Goal: Transaction & Acquisition: Book appointment/travel/reservation

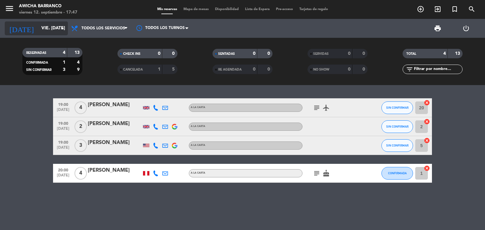
click at [41, 31] on input "vie. [DATE]" at bounding box center [68, 28] width 60 height 11
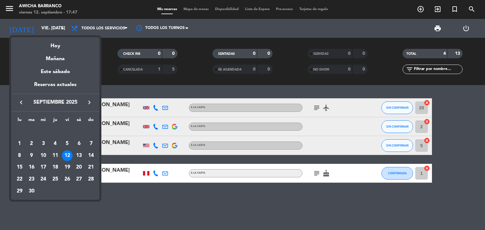
click at [88, 103] on icon "keyboard_arrow_right" at bounding box center [90, 103] width 8 height 8
click at [85, 102] on button "keyboard_arrow_right" at bounding box center [89, 102] width 11 height 8
click at [76, 129] on div "1" at bounding box center [79, 132] width 11 height 11
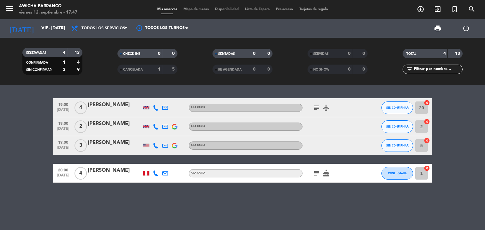
type input "sáb. [DATE]"
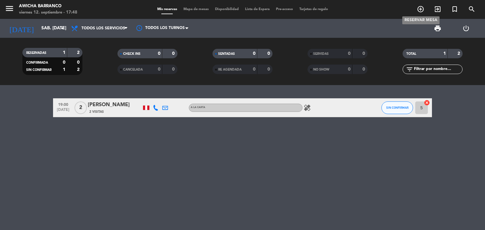
click at [423, 9] on icon "add_circle_outline" at bounding box center [420, 9] width 8 height 8
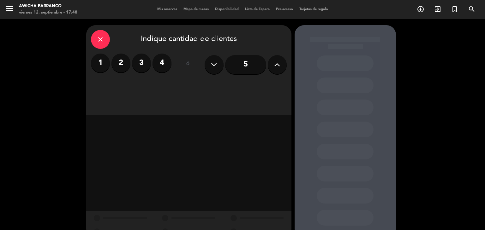
click at [121, 64] on label "2" at bounding box center [120, 63] width 19 height 19
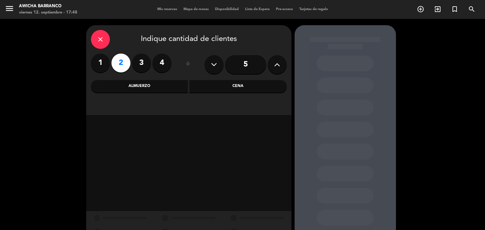
click at [216, 89] on div "Cena" at bounding box center [237, 86] width 97 height 13
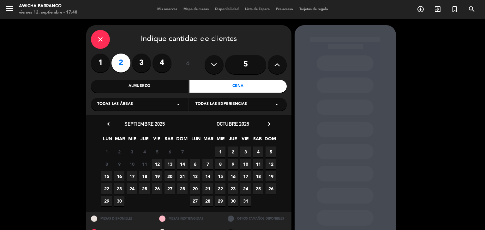
click at [269, 125] on icon "chevron_right" at bounding box center [269, 124] width 7 height 7
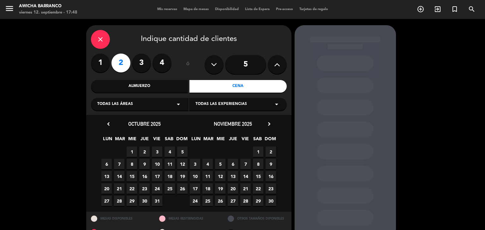
click at [257, 152] on span "1" at bounding box center [258, 152] width 10 height 10
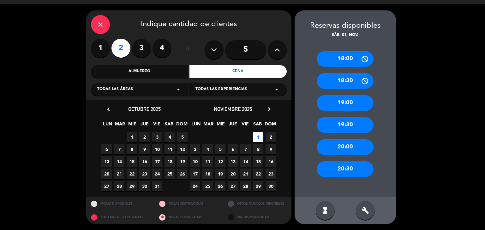
click at [338, 100] on div "19:00" at bounding box center [344, 103] width 57 height 16
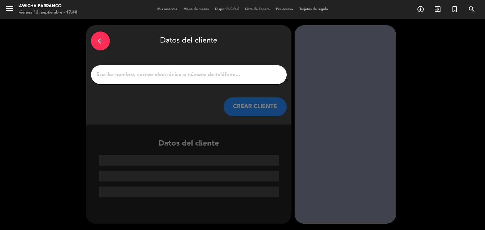
click at [110, 81] on div at bounding box center [189, 74] width 196 height 19
click at [115, 77] on input "1" at bounding box center [189, 74] width 186 height 9
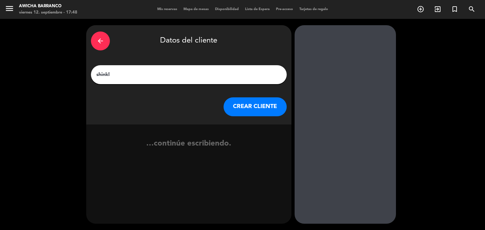
type input "[PERSON_NAME]"
click at [247, 105] on button "CREAR CLIENTE" at bounding box center [254, 106] width 63 height 19
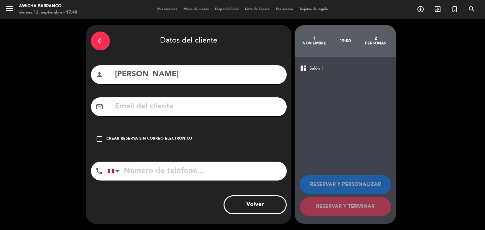
click at [99, 136] on icon "check_box_outline_blank" at bounding box center [100, 139] width 8 height 8
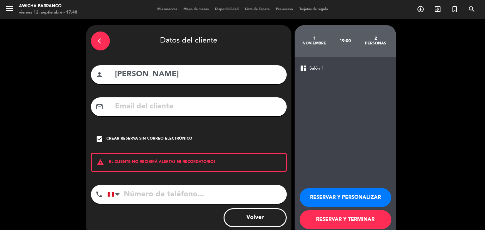
click at [340, 199] on button "RESERVAR Y PERSONALIZAR" at bounding box center [345, 197] width 92 height 19
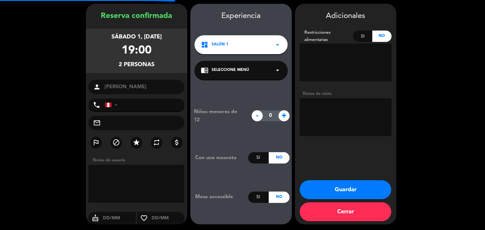
scroll to position [22, 0]
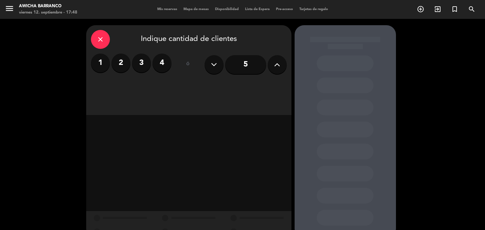
click at [98, 37] on icon "close" at bounding box center [101, 40] width 8 height 8
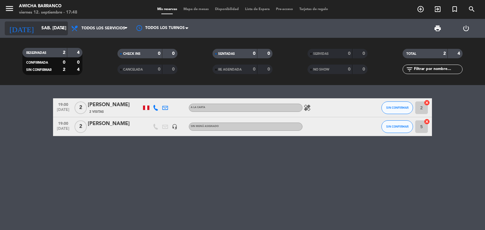
click at [49, 31] on input "sáb. [DATE]" at bounding box center [68, 28] width 60 height 11
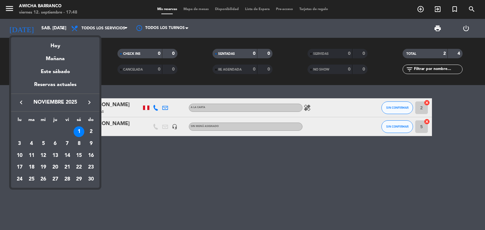
click at [22, 106] on icon "keyboard_arrow_left" at bounding box center [21, 103] width 8 height 8
click at [69, 154] on div "12" at bounding box center [67, 156] width 11 height 11
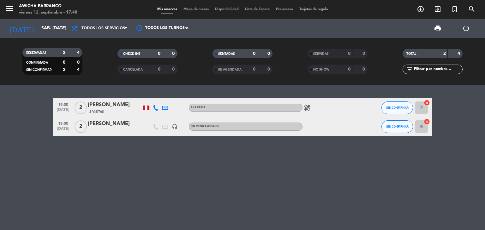
type input "vie. [DATE]"
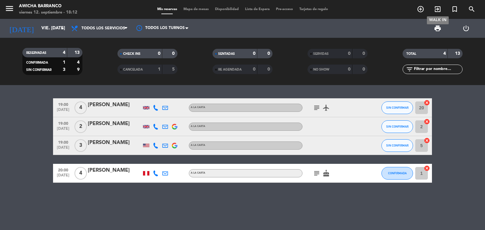
click at [429, 5] on span "exit_to_app" at bounding box center [437, 9] width 17 height 11
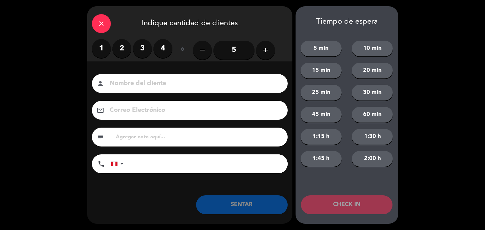
click at [97, 22] on div "close" at bounding box center [101, 23] width 19 height 19
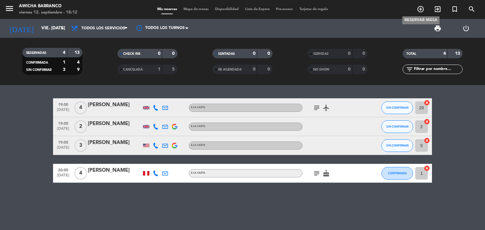
click at [419, 5] on span "add_circle_outline" at bounding box center [420, 9] width 17 height 11
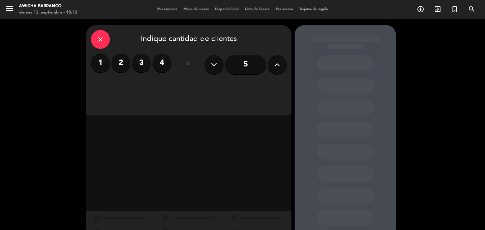
drag, startPoint x: 286, startPoint y: 62, endPoint x: 274, endPoint y: 64, distance: 12.8
click at [274, 64] on div "close Indique cantidad de clientes 1 2 3 4 ó 5" at bounding box center [188, 70] width 205 height 90
click at [274, 64] on icon at bounding box center [277, 64] width 6 height 9
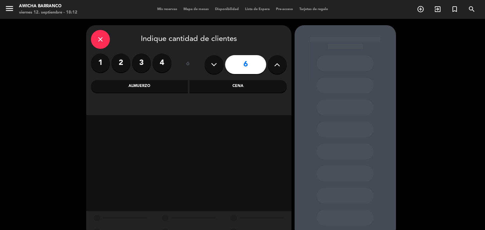
click at [274, 64] on icon at bounding box center [277, 64] width 6 height 9
type input "8"
click at [218, 81] on div "Cena" at bounding box center [237, 86] width 97 height 13
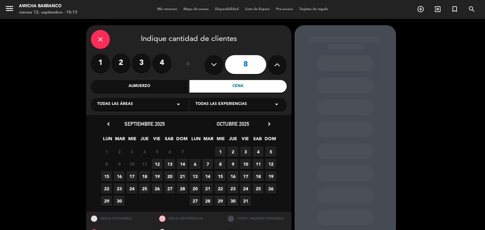
click at [159, 161] on span "12" at bounding box center [157, 164] width 10 height 10
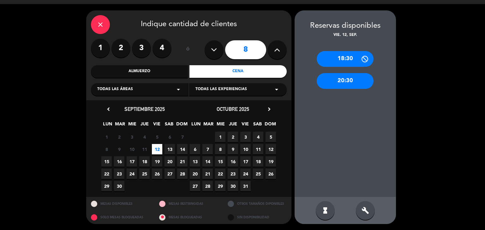
click at [349, 83] on div "20:30" at bounding box center [344, 81] width 57 height 16
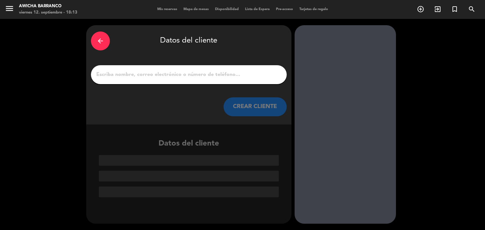
click at [101, 36] on div "arrow_back" at bounding box center [100, 41] width 19 height 19
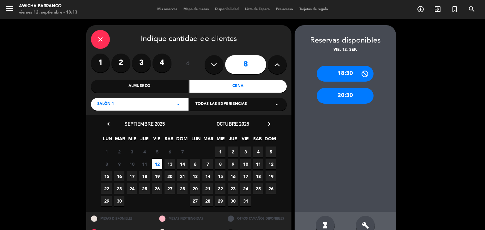
click at [101, 37] on icon "close" at bounding box center [101, 40] width 8 height 8
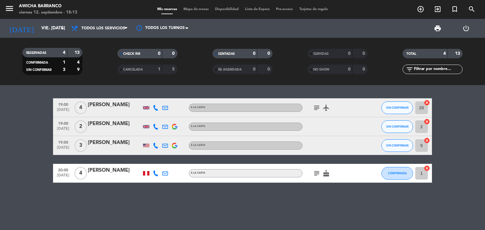
click at [423, 99] on div "20 cancel" at bounding box center [422, 107] width 19 height 19
click at [424, 101] on icon "cancel" at bounding box center [426, 103] width 6 height 6
click at [427, 120] on icon "cancel" at bounding box center [426, 122] width 6 height 6
click at [425, 141] on icon "cancel" at bounding box center [426, 141] width 6 height 6
click at [423, 143] on icon "border_all" at bounding box center [422, 146] width 8 height 8
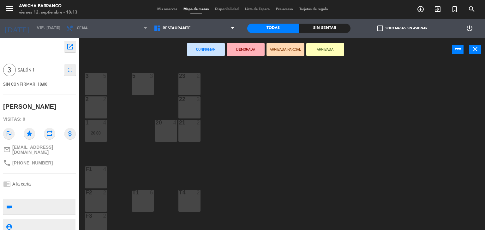
click at [145, 81] on div "5 3" at bounding box center [143, 84] width 22 height 22
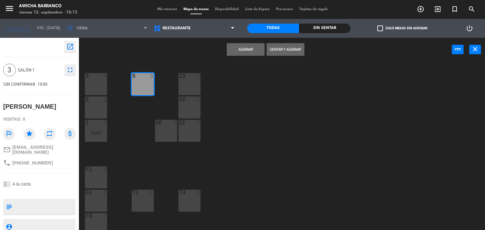
click at [232, 52] on button "Asignar" at bounding box center [246, 49] width 38 height 13
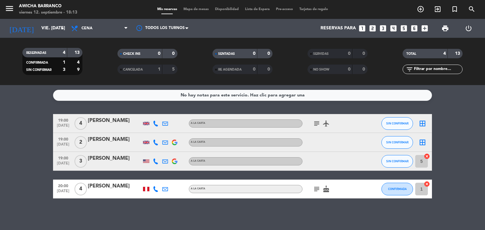
click at [423, 123] on icon "border_all" at bounding box center [422, 124] width 8 height 8
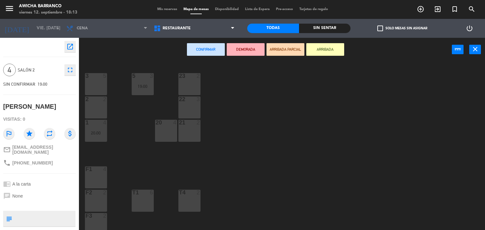
click at [99, 83] on div "3 5" at bounding box center [96, 84] width 22 height 22
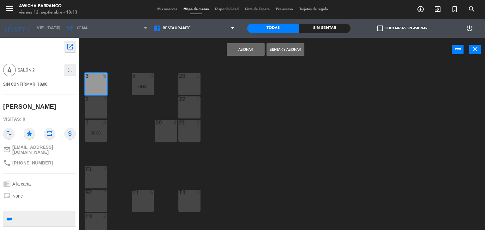
click at [230, 46] on button "Asignar" at bounding box center [246, 49] width 38 height 13
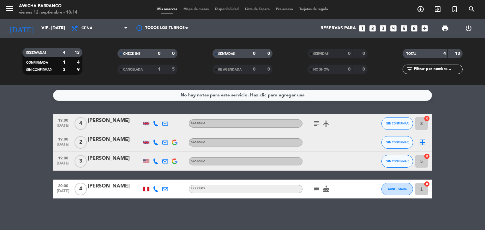
click at [423, 140] on icon "border_all" at bounding box center [422, 143] width 8 height 8
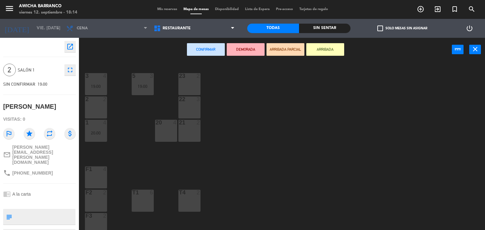
click at [186, 76] on div at bounding box center [189, 76] width 10 height 6
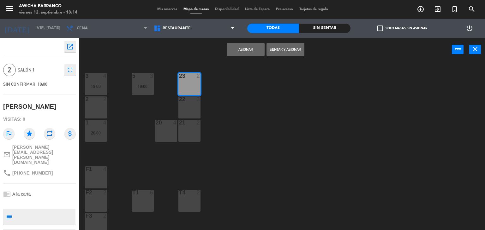
click at [250, 53] on button "Asignar" at bounding box center [246, 49] width 38 height 13
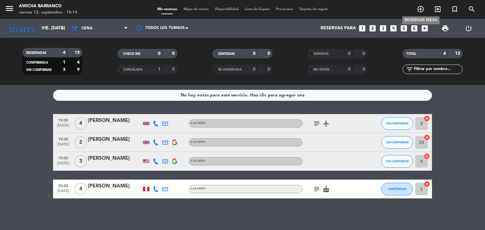
click at [422, 9] on icon "add_circle_outline" at bounding box center [420, 9] width 8 height 8
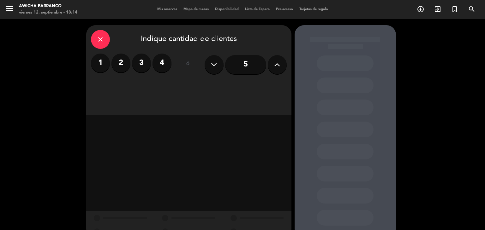
click at [278, 63] on icon at bounding box center [277, 64] width 6 height 9
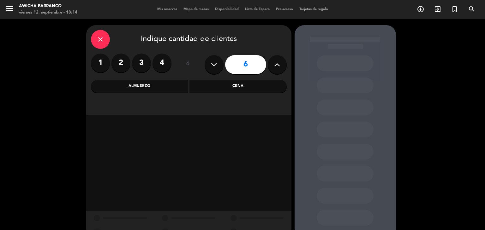
click at [278, 63] on icon at bounding box center [277, 64] width 6 height 9
type input "8"
click at [216, 85] on div "Cena" at bounding box center [237, 86] width 97 height 13
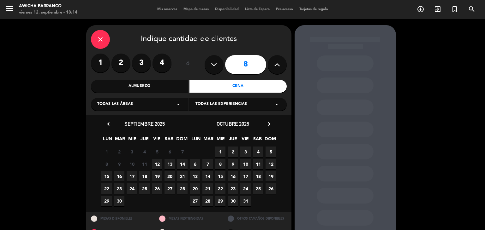
click at [157, 162] on span "12" at bounding box center [157, 164] width 10 height 10
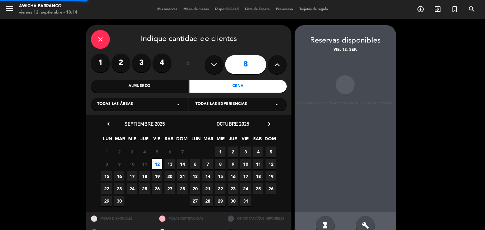
scroll to position [15, 0]
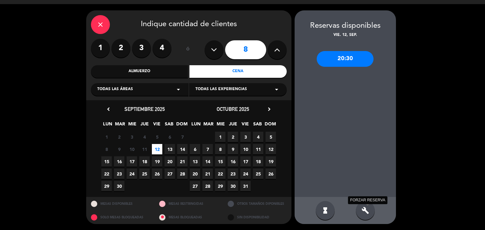
click at [362, 208] on icon "build" at bounding box center [365, 211] width 8 height 8
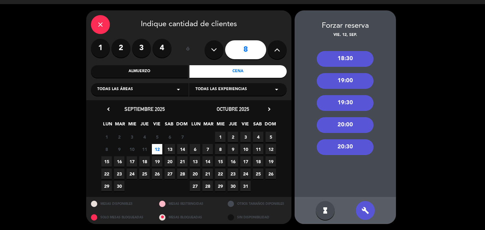
click at [342, 104] on div "19:30" at bounding box center [344, 103] width 57 height 16
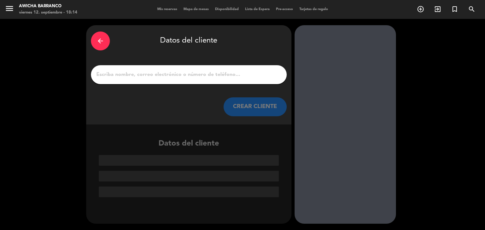
click at [176, 78] on input "1" at bounding box center [189, 74] width 186 height 9
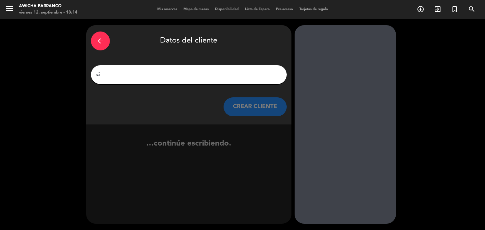
type input "s"
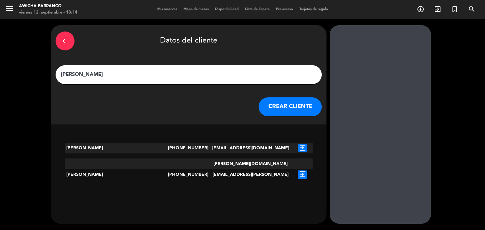
type input "[PERSON_NAME]"
click at [258, 103] on button "CREAR CLIENTE" at bounding box center [289, 106] width 63 height 19
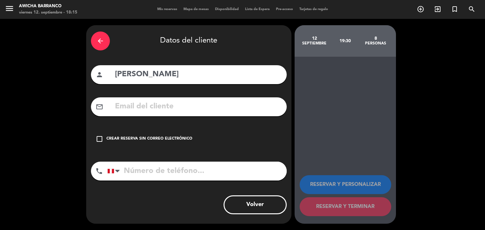
click at [97, 139] on icon "check_box_outline_blank" at bounding box center [100, 139] width 8 height 8
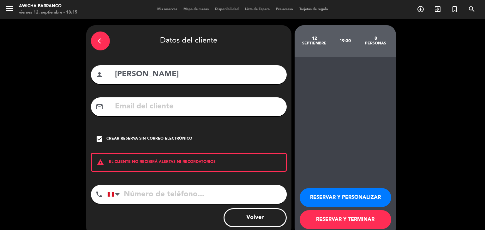
click at [335, 202] on button "RESERVAR Y PERSONALIZAR" at bounding box center [345, 197] width 92 height 19
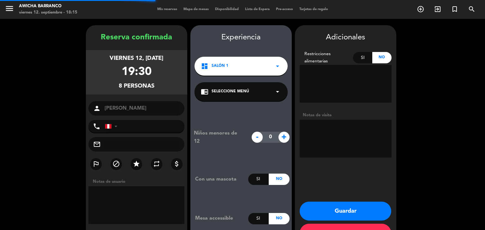
scroll to position [22, 0]
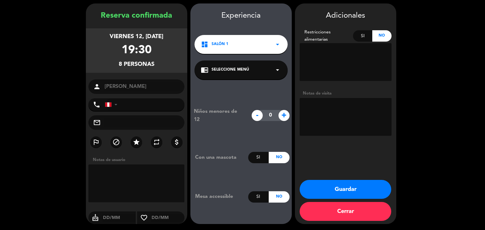
click at [324, 115] on textarea at bounding box center [345, 117] width 92 height 38
type textarea "p"
type textarea "adelanto 400"
click at [341, 180] on div "Adicionales Restricciones alimentarias Si No Notas de visita Guardar Cerrar" at bounding box center [345, 113] width 101 height 221
click at [344, 183] on button "Guardar" at bounding box center [345, 189] width 92 height 19
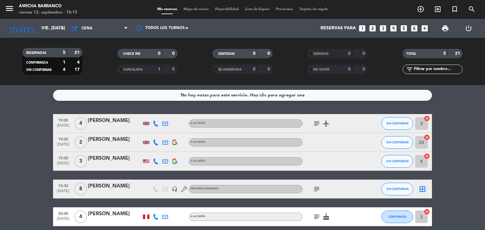
scroll to position [28, 0]
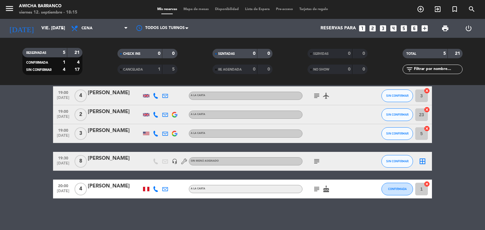
click at [424, 161] on icon "border_all" at bounding box center [422, 162] width 8 height 8
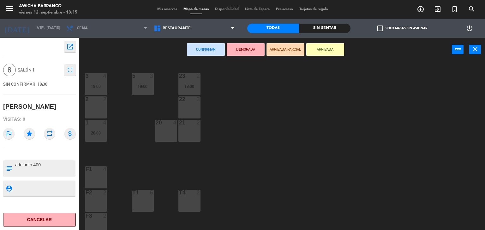
click at [170, 132] on div "20 4" at bounding box center [166, 131] width 22 height 22
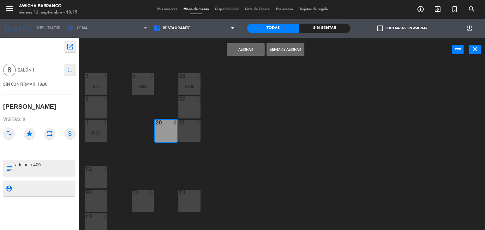
click at [252, 49] on button "Asignar" at bounding box center [246, 49] width 38 height 13
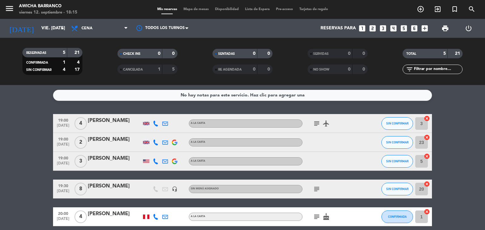
click at [427, 183] on icon "cancel" at bounding box center [426, 184] width 6 height 6
click at [423, 191] on icon "border_all" at bounding box center [422, 190] width 8 height 8
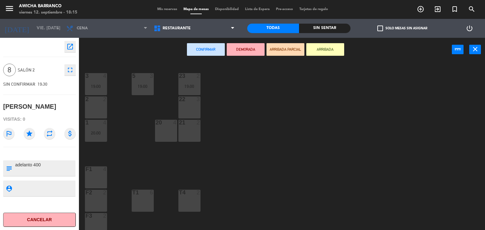
click at [169, 129] on div "20 4" at bounding box center [166, 131] width 22 height 22
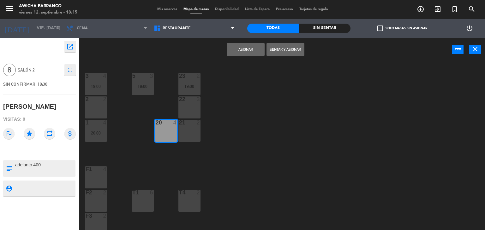
drag, startPoint x: 186, startPoint y: 134, endPoint x: 186, endPoint y: 124, distance: 9.8
click at [186, 134] on div "21 2" at bounding box center [189, 131] width 22 height 22
click at [186, 110] on div "22 3" at bounding box center [189, 108] width 22 height 22
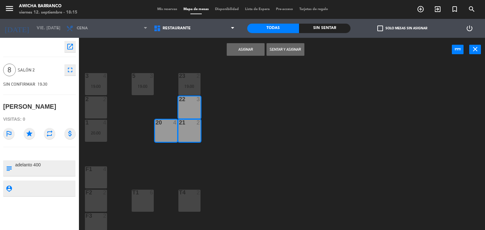
click at [233, 53] on button "Asignar" at bounding box center [246, 49] width 38 height 13
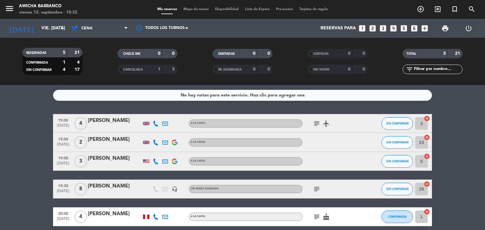
click at [304, 119] on div "subject airplanemode_active" at bounding box center [330, 123] width 57 height 19
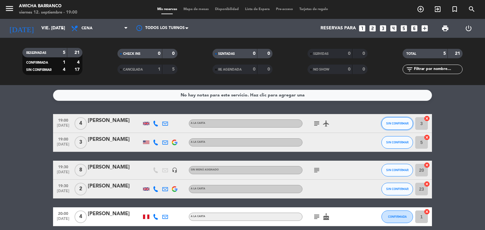
click at [399, 120] on button "SIN CONFIRMAR" at bounding box center [397, 123] width 32 height 13
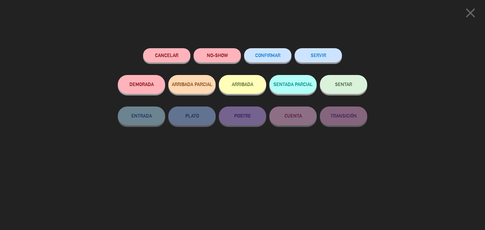
click at [340, 82] on span "SENTAR" at bounding box center [343, 84] width 17 height 5
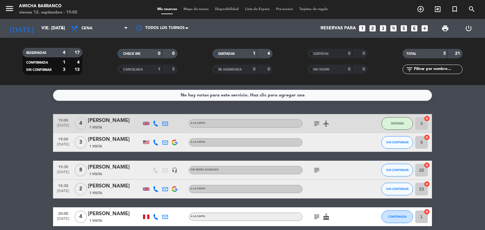
click at [440, 149] on bookings-row "19:00 [DATE] 4 [PERSON_NAME] 1 Visita A la carta subject airplanemode_active SE…" at bounding box center [242, 170] width 485 height 112
drag, startPoint x: 411, startPoint y: 23, endPoint x: 357, endPoint y: 22, distance: 54.6
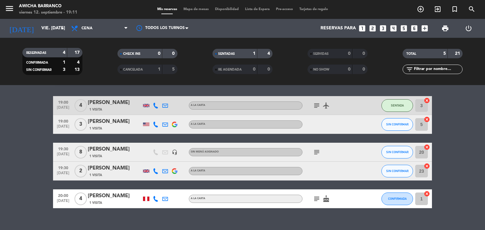
scroll to position [28, 0]
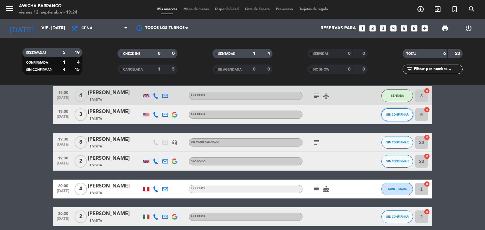
click at [394, 116] on span "SIN CONFIRMAR" at bounding box center [397, 114] width 22 height 3
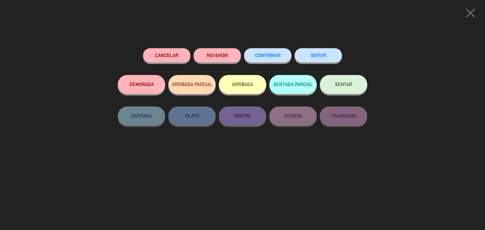
click at [342, 87] on button "SENTAR" at bounding box center [343, 84] width 47 height 19
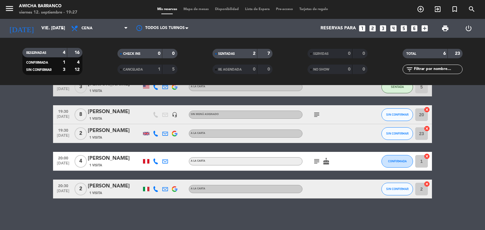
scroll to position [24, 0]
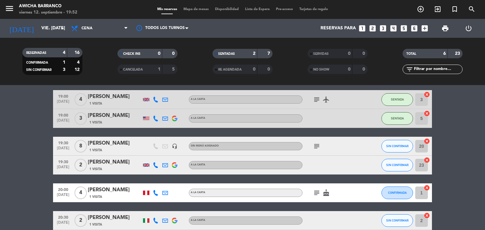
drag, startPoint x: 476, startPoint y: -1, endPoint x: 439, endPoint y: -1, distance: 36.9
click at [393, 195] on button "CONFIRMADA" at bounding box center [397, 193] width 32 height 13
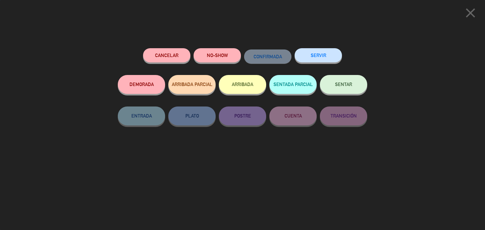
click at [347, 91] on button "SENTAR" at bounding box center [343, 84] width 47 height 19
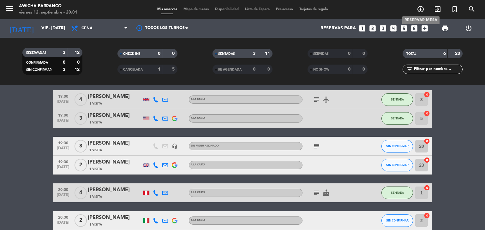
click at [419, 10] on icon "add_circle_outline" at bounding box center [420, 9] width 8 height 8
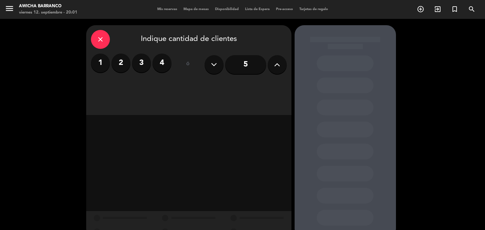
click at [238, 65] on input "5" at bounding box center [245, 64] width 41 height 19
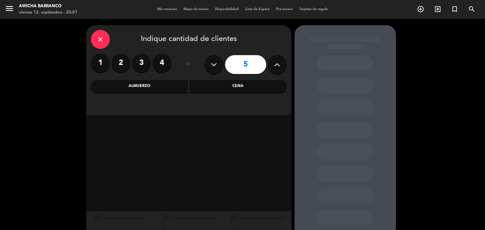
click at [170, 87] on div "Almuerzo" at bounding box center [139, 86] width 97 height 13
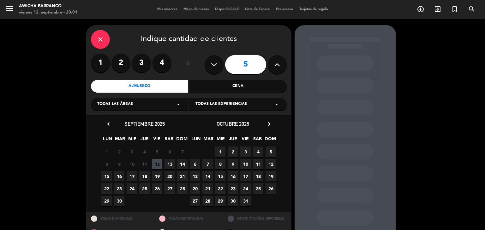
click at [169, 166] on span "13" at bounding box center [169, 164] width 10 height 10
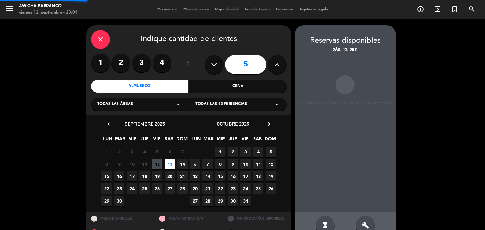
scroll to position [15, 0]
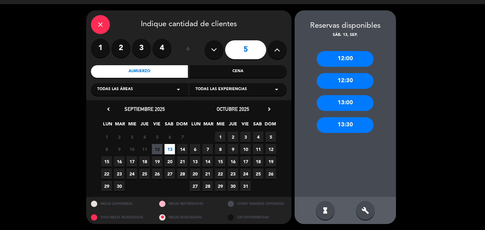
click at [356, 101] on div "13:00" at bounding box center [344, 103] width 57 height 16
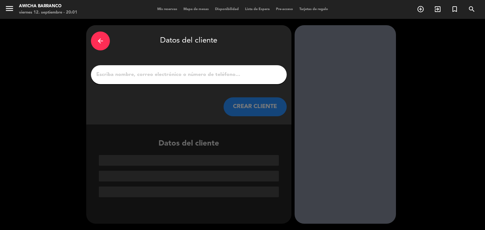
click at [245, 84] on div at bounding box center [189, 74] width 196 height 19
click at [245, 76] on input "1" at bounding box center [189, 74] width 186 height 9
type input "F"
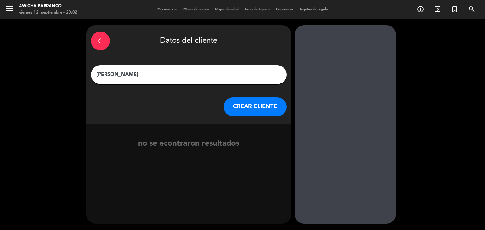
type input "[PERSON_NAME]"
click at [259, 108] on button "CREAR CLIENTE" at bounding box center [254, 106] width 63 height 19
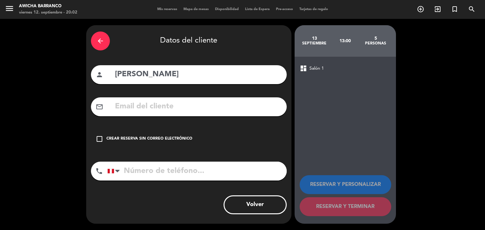
click at [102, 135] on icon "check_box_outline_blank" at bounding box center [100, 139] width 8 height 8
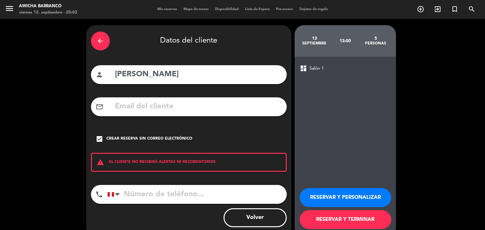
click at [349, 192] on button "RESERVAR Y PERSONALIZAR" at bounding box center [345, 197] width 92 height 19
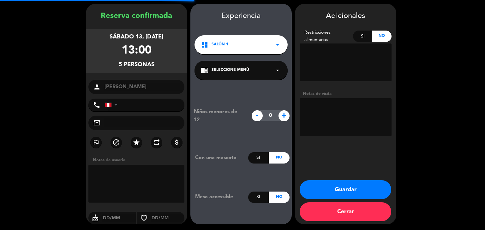
scroll to position [22, 0]
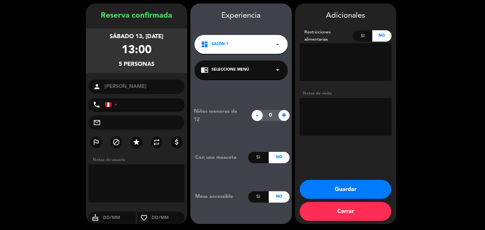
click at [374, 194] on button "Guardar" at bounding box center [345, 189] width 92 height 19
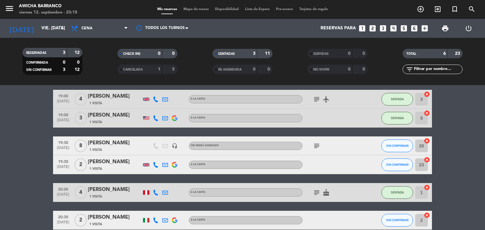
scroll to position [32, 0]
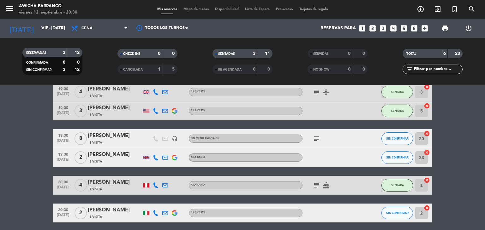
click at [72, 184] on div "20:00 [DATE]" at bounding box center [63, 185] width 20 height 19
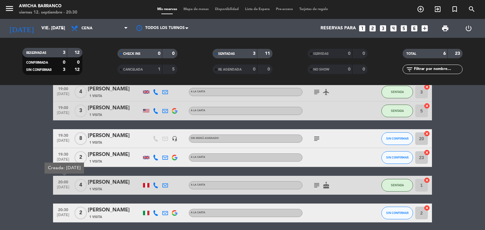
click at [72, 184] on div "20:00 [DATE]" at bounding box center [63, 185] width 20 height 19
click at [73, 184] on div "20:00 [DATE]" at bounding box center [63, 185] width 20 height 19
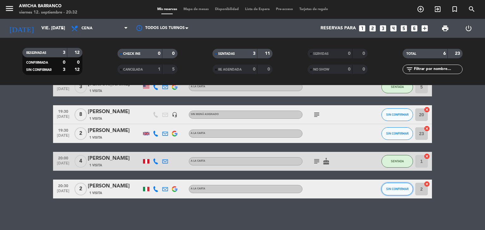
click at [394, 190] on span "SIN CONFIRMAR" at bounding box center [397, 188] width 22 height 3
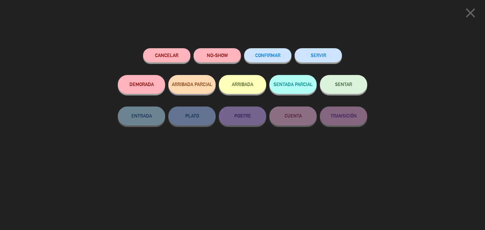
click at [341, 92] on button "SENTAR" at bounding box center [343, 84] width 47 height 19
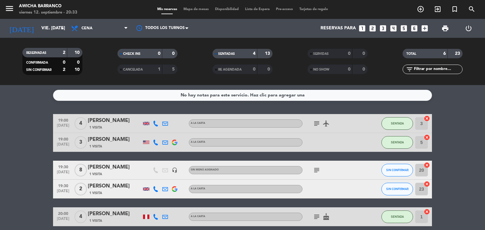
scroll to position [0, 0]
